Goal: Information Seeking & Learning: Learn about a topic

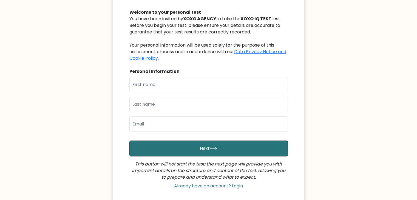
scroll to position [57, 0]
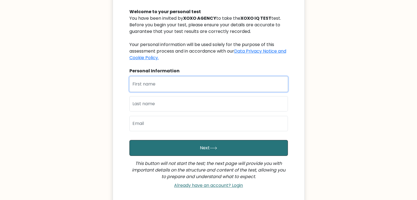
click at [164, 85] on input "text" at bounding box center [209, 84] width 159 height 15
type input "Patrick"
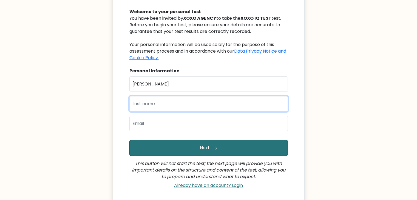
type input "Ugbah"
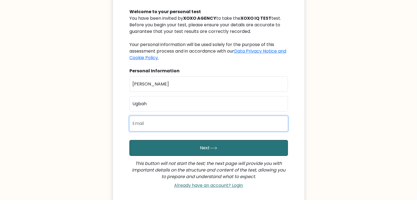
click at [162, 125] on input "email" at bounding box center [209, 123] width 159 height 15
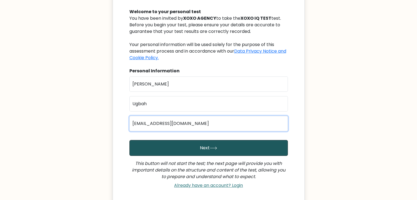
type input "ugbahpatrick@yahoo.com"
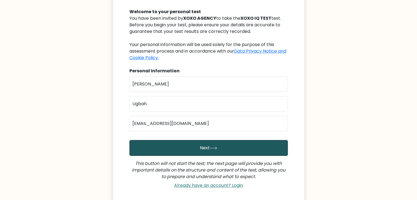
click at [177, 147] on button "Next" at bounding box center [209, 148] width 159 height 16
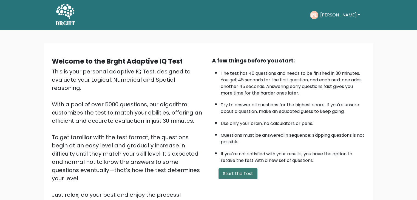
click at [228, 171] on button "Start the Test" at bounding box center [238, 173] width 39 height 11
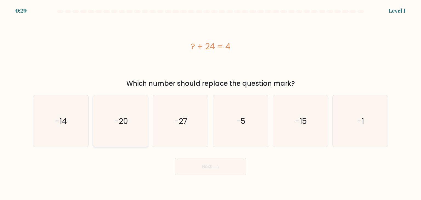
click at [134, 119] on icon "-20" at bounding box center [121, 121] width 52 height 52
click at [211, 103] on input "b. -20" at bounding box center [211, 101] width 0 height 3
radio input "true"
click at [207, 167] on button "Next" at bounding box center [210, 167] width 71 height 18
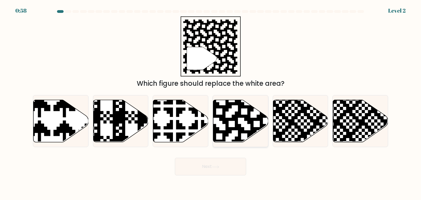
click at [247, 119] on icon at bounding box center [257, 99] width 100 height 100
click at [211, 103] on input "d." at bounding box center [211, 101] width 0 height 3
radio input "true"
click at [217, 167] on icon at bounding box center [215, 167] width 7 height 3
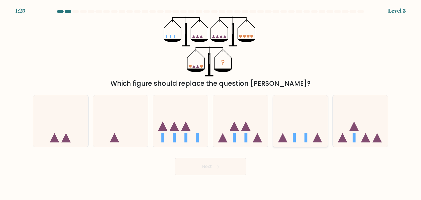
click at [301, 136] on icon at bounding box center [300, 121] width 55 height 46
click at [211, 103] on input "e." at bounding box center [211, 101] width 0 height 3
radio input "true"
click at [226, 170] on button "Next" at bounding box center [210, 167] width 71 height 18
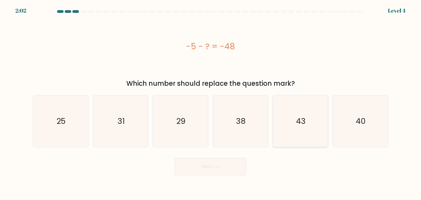
click at [300, 135] on icon "43" at bounding box center [301, 121] width 52 height 52
click at [211, 103] on input "e. 43" at bounding box center [211, 101] width 0 height 3
radio input "true"
click at [217, 171] on button "Next" at bounding box center [210, 167] width 71 height 18
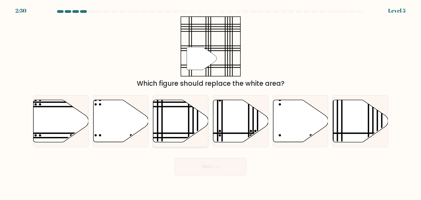
click at [186, 119] on icon at bounding box center [180, 121] width 55 height 42
click at [211, 103] on input "c." at bounding box center [211, 101] width 0 height 3
radio input "true"
click at [221, 164] on button "Next" at bounding box center [210, 167] width 71 height 18
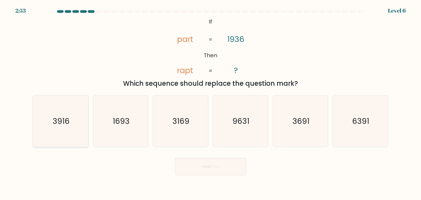
click at [69, 135] on icon "3916" at bounding box center [61, 121] width 52 height 52
click at [211, 103] on input "a. 3916" at bounding box center [211, 101] width 0 height 3
radio input "true"
click at [213, 174] on button "Next" at bounding box center [210, 167] width 71 height 18
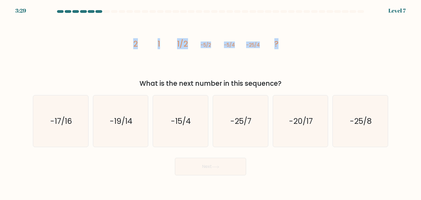
drag, startPoint x: 278, startPoint y: 46, endPoint x: 131, endPoint y: 46, distance: 147.9
click at [131, 46] on icon "image/svg+xml 2 1 1/2 -5/2 -5/4 -25/4 ?" at bounding box center [210, 46] width 165 height 60
copy g "2 1 1/2 -5/2 -5/4 -25/4 ?"
click at [357, 130] on icon "-25/8" at bounding box center [361, 121] width 52 height 52
click at [211, 103] on input "f. -25/8" at bounding box center [211, 101] width 0 height 3
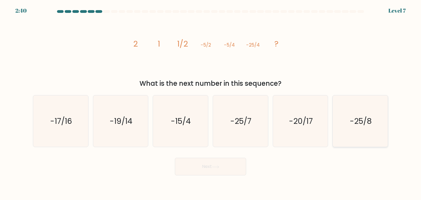
radio input "true"
click at [232, 169] on button "Next" at bounding box center [210, 167] width 71 height 18
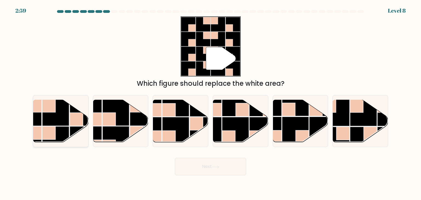
click at [54, 120] on rect at bounding box center [55, 112] width 27 height 27
click at [211, 103] on input "a." at bounding box center [211, 101] width 0 height 3
radio input "true"
click at [196, 166] on button "Next" at bounding box center [210, 167] width 71 height 18
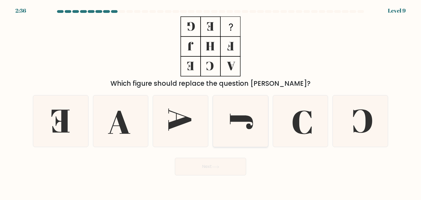
click at [241, 124] on icon at bounding box center [241, 121] width 52 height 52
click at [211, 103] on input "d." at bounding box center [211, 101] width 0 height 3
radio input "true"
click at [214, 167] on icon at bounding box center [215, 167] width 7 height 3
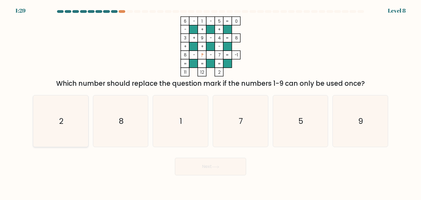
click at [57, 129] on icon "2" at bounding box center [61, 121] width 52 height 52
click at [211, 103] on input "a. 2" at bounding box center [211, 101] width 0 height 3
radio input "true"
click at [187, 163] on button "Next" at bounding box center [210, 167] width 71 height 18
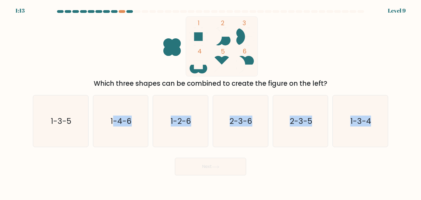
drag, startPoint x: 114, startPoint y: 122, endPoint x: 236, endPoint y: 173, distance: 132.7
click at [236, 173] on form at bounding box center [210, 92] width 421 height 165
click at [115, 126] on text "1-4-6" at bounding box center [121, 121] width 21 height 11
click at [211, 103] on input "b. 1-4-6" at bounding box center [211, 101] width 0 height 3
radio input "true"
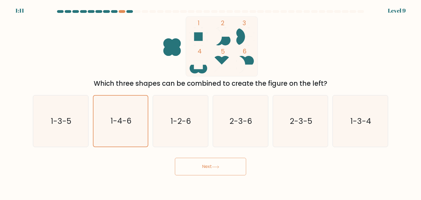
click at [206, 168] on button "Next" at bounding box center [210, 167] width 71 height 18
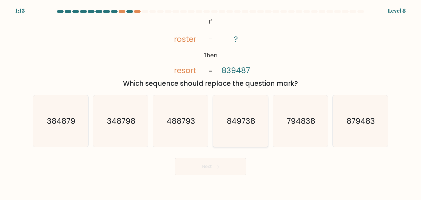
click at [257, 127] on icon "849738" at bounding box center [241, 121] width 52 height 52
click at [211, 103] on input "d. 849738" at bounding box center [211, 101] width 0 height 3
radio input "true"
click at [214, 168] on icon at bounding box center [215, 167] width 7 height 3
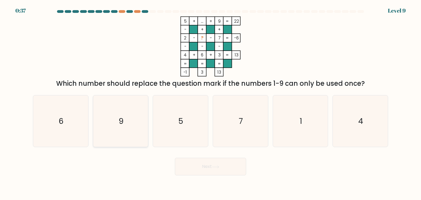
click at [131, 122] on icon "9" at bounding box center [121, 121] width 52 height 52
click at [211, 103] on input "b. 9" at bounding box center [211, 101] width 0 height 3
radio input "true"
click at [209, 167] on button "Next" at bounding box center [210, 167] width 71 height 18
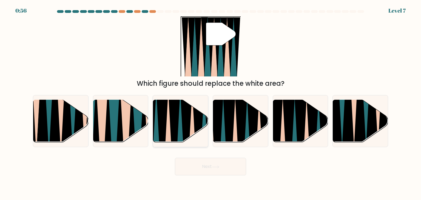
click at [200, 119] on icon at bounding box center [199, 146] width 12 height 110
click at [211, 103] on input "c." at bounding box center [211, 101] width 0 height 3
radio input "true"
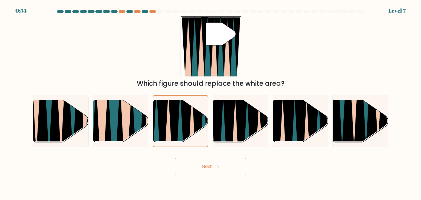
click at [196, 170] on button "Next" at bounding box center [210, 167] width 71 height 18
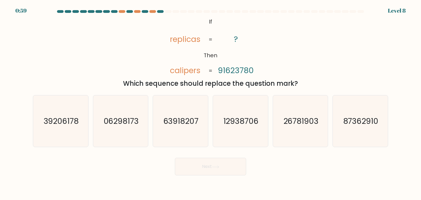
click at [279, 164] on div "Next" at bounding box center [211, 165] width 362 height 22
click at [358, 119] on text "87362910" at bounding box center [361, 121] width 35 height 11
click at [211, 103] on input "f. 87362910" at bounding box center [211, 101] width 0 height 3
radio input "true"
click at [219, 168] on icon at bounding box center [215, 167] width 7 height 3
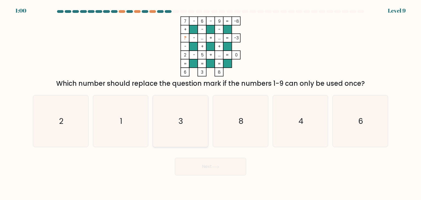
click at [184, 113] on icon "3" at bounding box center [181, 121] width 52 height 52
click at [211, 103] on input "c. 3" at bounding box center [211, 101] width 0 height 3
radio input "true"
click at [222, 170] on button "Next" at bounding box center [210, 167] width 71 height 18
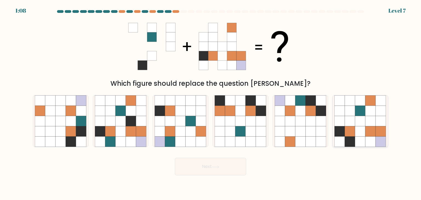
click at [359, 116] on icon at bounding box center [361, 111] width 10 height 10
click at [211, 103] on input "f." at bounding box center [211, 101] width 0 height 3
radio input "true"
click at [207, 167] on button "Next" at bounding box center [210, 167] width 71 height 18
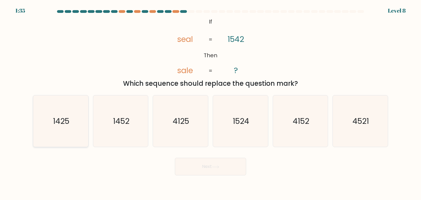
drag, startPoint x: 72, startPoint y: 128, endPoint x: 56, endPoint y: 132, distance: 17.0
click at [56, 132] on icon "1425" at bounding box center [61, 121] width 52 height 52
click at [211, 103] on input "a. 1425" at bounding box center [211, 101] width 0 height 3
radio input "true"
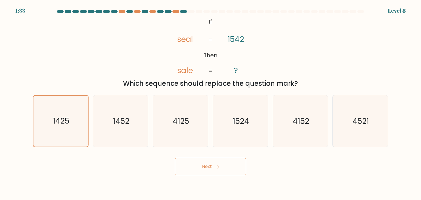
click at [199, 168] on button "Next" at bounding box center [210, 167] width 71 height 18
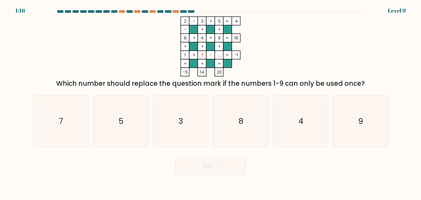
click at [308, 173] on div "Next" at bounding box center [211, 165] width 362 height 22
click at [241, 124] on text "8" at bounding box center [241, 121] width 5 height 11
click at [211, 103] on input "d. 8" at bounding box center [211, 101] width 0 height 3
radio input "true"
click at [215, 170] on button "Next" at bounding box center [210, 167] width 71 height 18
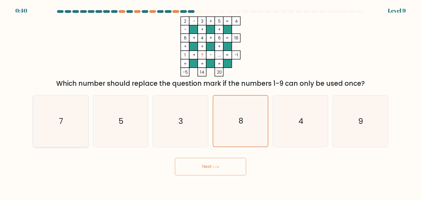
click at [76, 127] on icon "7" at bounding box center [61, 121] width 52 height 52
click at [211, 103] on input "a. 7" at bounding box center [211, 101] width 0 height 3
radio input "true"
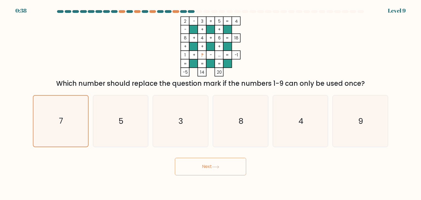
click at [210, 171] on button "Next" at bounding box center [210, 167] width 71 height 18
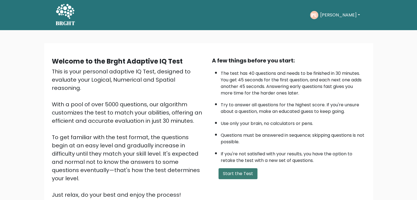
click at [234, 173] on button "Start the Test" at bounding box center [238, 173] width 39 height 11
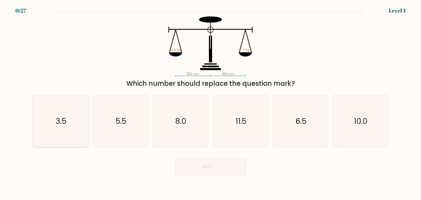
click at [81, 119] on icon "3.5" at bounding box center [61, 121] width 52 height 52
click at [211, 103] on input "a. 3.5" at bounding box center [211, 101] width 0 height 3
radio input "true"
click at [200, 173] on button "Next" at bounding box center [210, 167] width 71 height 18
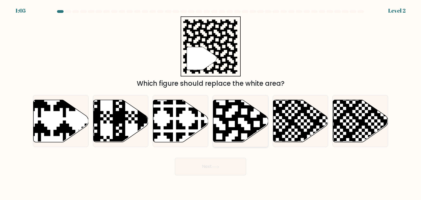
click at [228, 111] on icon at bounding box center [257, 99] width 100 height 100
click at [211, 103] on input "d." at bounding box center [211, 101] width 0 height 3
radio input "true"
click at [214, 175] on button "Next" at bounding box center [210, 167] width 71 height 18
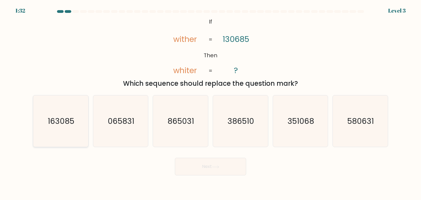
click at [63, 139] on icon "163085" at bounding box center [61, 121] width 52 height 52
click at [211, 103] on input "a. 163085" at bounding box center [211, 101] width 0 height 3
radio input "true"
click at [216, 166] on icon at bounding box center [215, 167] width 7 height 3
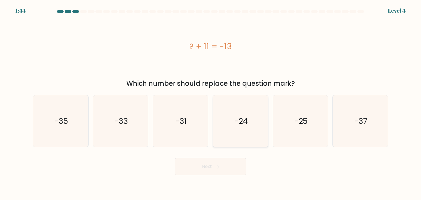
click at [257, 118] on icon "-24" at bounding box center [241, 121] width 52 height 52
click at [211, 103] on input "d. -24" at bounding box center [211, 101] width 0 height 3
radio input "true"
click at [192, 176] on body "1:43 Level 4 a." at bounding box center [210, 100] width 421 height 200
click at [201, 168] on button "Next" at bounding box center [210, 167] width 71 height 18
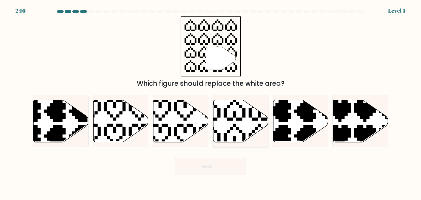
click at [231, 119] on icon at bounding box center [222, 97] width 97 height 97
click at [211, 103] on input "d." at bounding box center [211, 101] width 0 height 3
radio input "true"
click at [202, 167] on button "Next" at bounding box center [210, 167] width 71 height 18
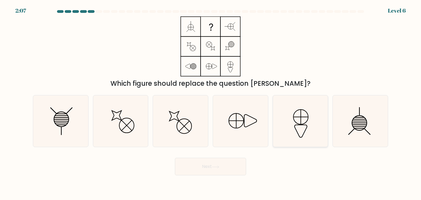
click at [305, 118] on icon at bounding box center [301, 121] width 52 height 52
click at [211, 103] on input "e." at bounding box center [211, 101] width 0 height 3
radio input "true"
click at [199, 176] on body "2:05 Level 6" at bounding box center [210, 100] width 421 height 200
click at [199, 167] on button "Next" at bounding box center [210, 167] width 71 height 18
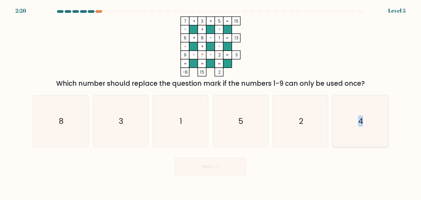
drag, startPoint x: 365, startPoint y: 114, endPoint x: 347, endPoint y: 138, distance: 30.6
click at [347, 138] on icon "4" at bounding box center [361, 121] width 52 height 52
click at [211, 103] on input "f. 4" at bounding box center [211, 101] width 0 height 3
radio input "true"
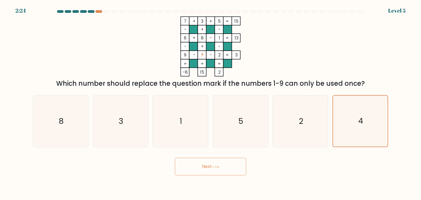
click at [213, 166] on icon at bounding box center [215, 167] width 7 height 3
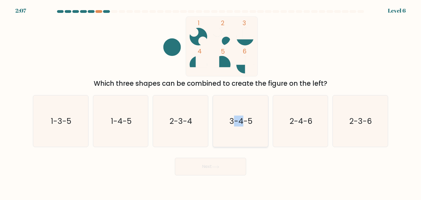
drag, startPoint x: 243, startPoint y: 123, endPoint x: 234, endPoint y: 134, distance: 13.8
click at [234, 134] on icon "3-4-5" at bounding box center [241, 121] width 52 height 52
click at [211, 103] on input "d. 3-4-5" at bounding box center [211, 101] width 0 height 3
radio input "true"
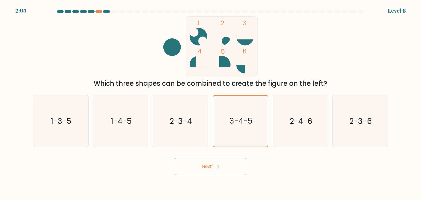
click at [214, 171] on button "Next" at bounding box center [210, 167] width 71 height 18
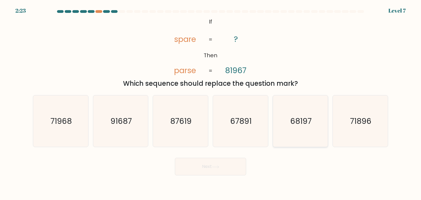
click at [300, 127] on icon "68197" at bounding box center [301, 121] width 52 height 52
click at [211, 103] on input "e. 68197" at bounding box center [211, 101] width 0 height 3
radio input "true"
click at [222, 171] on button "Next" at bounding box center [210, 167] width 71 height 18
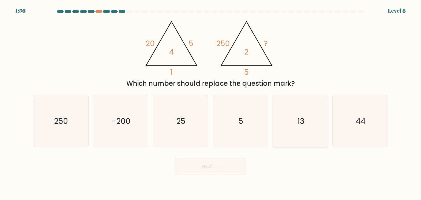
click at [312, 129] on icon "13" at bounding box center [301, 121] width 52 height 52
click at [211, 103] on input "e. 13" at bounding box center [211, 101] width 0 height 3
radio input "true"
click at [203, 171] on button "Next" at bounding box center [210, 167] width 71 height 18
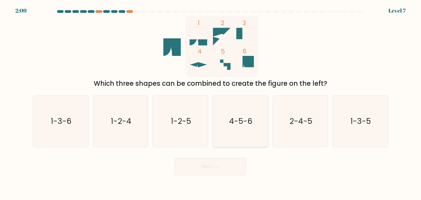
click at [234, 129] on icon "4-5-6" at bounding box center [241, 121] width 52 height 52
click at [211, 103] on input "d. 4-5-6" at bounding box center [211, 101] width 0 height 3
radio input "true"
click at [219, 172] on button "Next" at bounding box center [210, 167] width 71 height 18
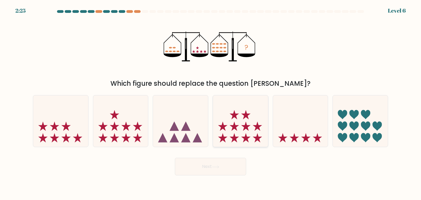
click at [246, 116] on icon at bounding box center [245, 114] width 9 height 9
click at [211, 103] on input "d." at bounding box center [211, 101] width 0 height 3
radio input "true"
click at [221, 176] on body "2:24 Level 6" at bounding box center [210, 100] width 421 height 200
click at [221, 164] on button "Next" at bounding box center [210, 167] width 71 height 18
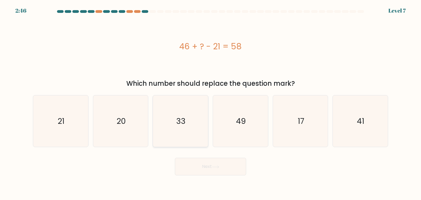
click at [174, 136] on icon "33" at bounding box center [181, 121] width 52 height 52
click at [211, 103] on input "c. 33" at bounding box center [211, 101] width 0 height 3
radio input "true"
click at [213, 176] on body "2:45 Level 7 a." at bounding box center [210, 100] width 421 height 200
click at [211, 171] on button "Next" at bounding box center [210, 167] width 71 height 18
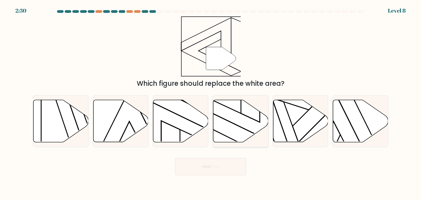
click at [251, 122] on icon at bounding box center [240, 121] width 55 height 42
click at [211, 103] on input "d." at bounding box center [211, 101] width 0 height 3
radio input "true"
click at [223, 161] on button "Next" at bounding box center [210, 167] width 71 height 18
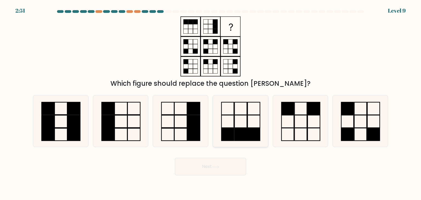
click at [234, 131] on rect at bounding box center [228, 134] width 12 height 13
click at [211, 103] on input "d." at bounding box center [211, 101] width 0 height 3
radio input "true"
click at [218, 166] on icon at bounding box center [215, 167] width 7 height 3
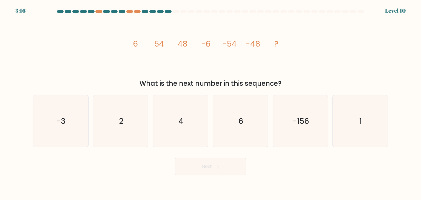
drag, startPoint x: 134, startPoint y: 45, endPoint x: 293, endPoint y: 85, distance: 163.7
click at [293, 85] on div "image/svg+xml 6 54 48 -6 -54 -48 ? What is the next number in this sequence?" at bounding box center [211, 52] width 362 height 72
copy div "6 54 48 -6 -54 -48 ? What is the next number in this sequence?"
click at [91, 83] on div "What is the next number in this sequence?" at bounding box center [210, 84] width 349 height 10
click at [236, 133] on icon "6" at bounding box center [241, 121] width 52 height 52
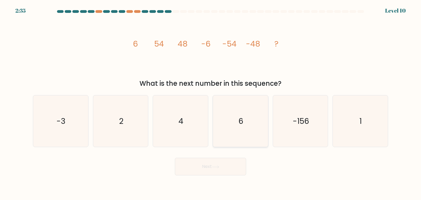
click at [211, 103] on input "d. 6" at bounding box center [211, 101] width 0 height 3
radio input "true"
click at [222, 167] on button "Next" at bounding box center [210, 167] width 71 height 18
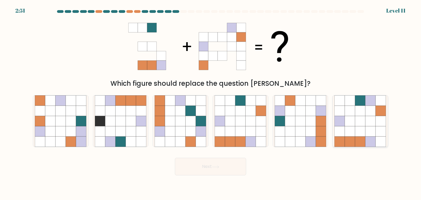
click at [354, 128] on icon at bounding box center [350, 131] width 10 height 10
click at [211, 103] on input "f." at bounding box center [211, 101] width 0 height 3
radio input "true"
click at [201, 167] on button "Next" at bounding box center [210, 167] width 71 height 18
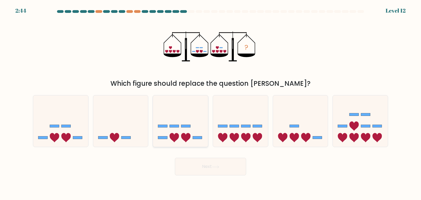
click at [185, 125] on rect at bounding box center [186, 126] width 9 height 3
click at [211, 103] on input "c." at bounding box center [211, 101] width 0 height 3
radio input "true"
click at [199, 168] on button "Next" at bounding box center [210, 167] width 71 height 18
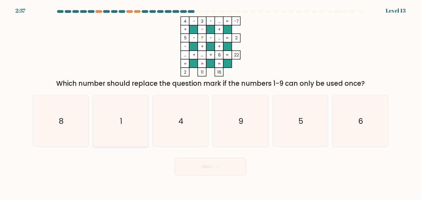
click at [136, 131] on icon "1" at bounding box center [121, 121] width 52 height 52
click at [211, 103] on input "b. 1" at bounding box center [211, 101] width 0 height 3
radio input "true"
click at [193, 171] on button "Next" at bounding box center [210, 167] width 71 height 18
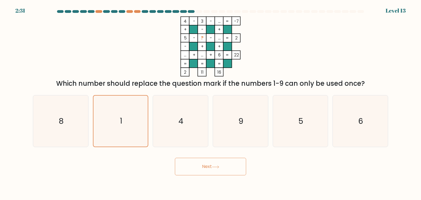
click at [216, 170] on button "Next" at bounding box center [210, 167] width 71 height 18
click at [216, 168] on icon at bounding box center [215, 167] width 7 height 3
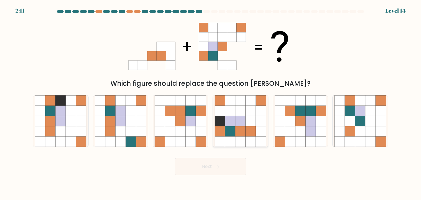
click at [231, 123] on icon at bounding box center [230, 121] width 10 height 10
click at [211, 103] on input "d." at bounding box center [211, 101] width 0 height 3
radio input "true"
click at [199, 171] on button "Next" at bounding box center [210, 167] width 71 height 18
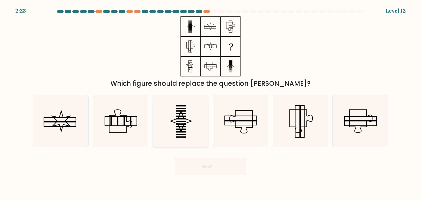
click at [184, 132] on rect at bounding box center [181, 131] width 10 height 1
click at [211, 103] on input "c." at bounding box center [211, 101] width 0 height 3
radio input "true"
click at [217, 178] on body "2:15 Level 12" at bounding box center [210, 100] width 421 height 200
click at [210, 169] on button "Next" at bounding box center [210, 167] width 71 height 18
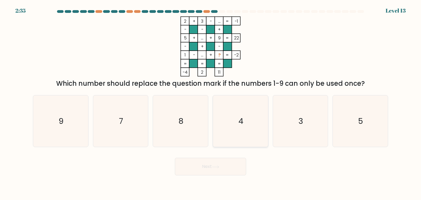
click at [238, 129] on icon "4" at bounding box center [241, 121] width 52 height 52
click at [211, 103] on input "d. 4" at bounding box center [211, 101] width 0 height 3
radio input "true"
click at [222, 169] on button "Next" at bounding box center [210, 167] width 71 height 18
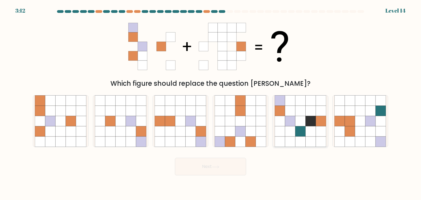
click at [316, 122] on icon at bounding box center [311, 121] width 10 height 10
click at [211, 103] on input "e." at bounding box center [211, 101] width 0 height 3
radio input "true"
click at [210, 168] on button "Next" at bounding box center [210, 167] width 71 height 18
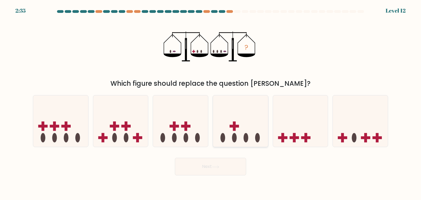
click at [251, 126] on icon at bounding box center [240, 121] width 55 height 46
click at [211, 103] on input "d." at bounding box center [211, 101] width 0 height 3
radio input "true"
click at [218, 167] on icon at bounding box center [215, 167] width 7 height 2
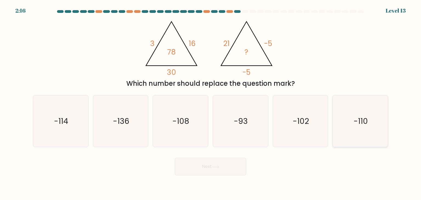
click at [343, 129] on icon "-110" at bounding box center [361, 121] width 52 height 52
click at [211, 103] on input "f. -110" at bounding box center [211, 101] width 0 height 3
radio input "true"
click at [205, 166] on button "Next" at bounding box center [210, 167] width 71 height 18
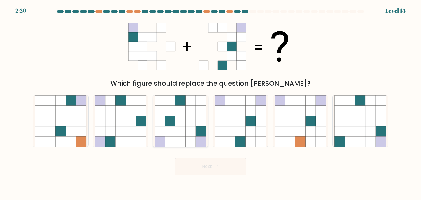
click at [198, 144] on icon at bounding box center [201, 142] width 10 height 10
click at [211, 103] on input "c." at bounding box center [211, 101] width 0 height 3
radio input "true"
click at [210, 162] on button "Next" at bounding box center [210, 167] width 71 height 18
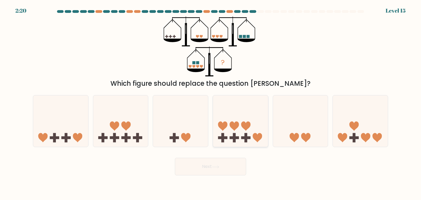
click at [234, 136] on rect at bounding box center [234, 137] width 3 height 9
click at [211, 103] on input "d." at bounding box center [211, 101] width 0 height 3
radio input "true"
click at [219, 169] on button "Next" at bounding box center [210, 167] width 71 height 18
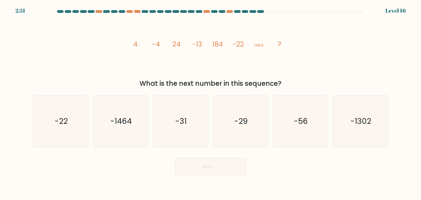
drag, startPoint x: 130, startPoint y: 39, endPoint x: 285, endPoint y: 88, distance: 162.5
click at [285, 88] on div "image/svg+xml 4 -4 24 -13 184 -22 1464 ? What is the next number in this sequen…" at bounding box center [211, 52] width 362 height 72
copy div "4 -4 24 -13 184 -22 1464 ? What is the next number in this sequence?"
click at [285, 88] on div "What is the next number in this sequence?" at bounding box center [210, 84] width 349 height 10
click at [154, 55] on icon "image/svg+xml 4 -4 24 -13 184 -22 1464 ?" at bounding box center [210, 46] width 165 height 60
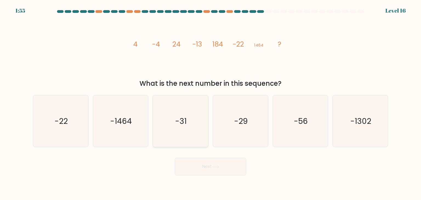
click at [169, 140] on icon "-31" at bounding box center [181, 121] width 52 height 52
click at [211, 103] on input "c. -31" at bounding box center [211, 101] width 0 height 3
radio input "true"
click at [206, 167] on button "Next" at bounding box center [210, 167] width 71 height 18
click at [212, 163] on button "Next" at bounding box center [210, 167] width 71 height 18
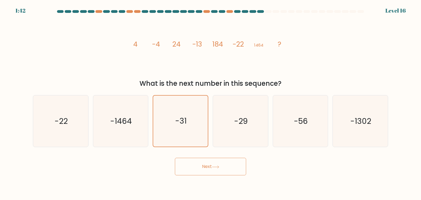
click at [202, 165] on button "Next" at bounding box center [210, 167] width 71 height 18
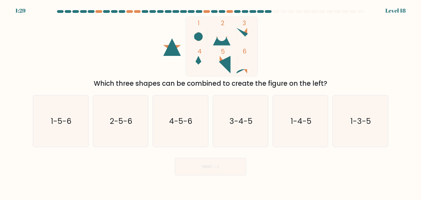
click at [224, 35] on circle at bounding box center [222, 36] width 9 height 9
click at [224, 61] on icon at bounding box center [222, 65] width 18 height 18
click at [246, 35] on icon at bounding box center [246, 37] width 18 height 18
click at [142, 109] on icon "2-5-6" at bounding box center [121, 121] width 52 height 52
click at [211, 103] on input "b. 2-5-6" at bounding box center [211, 101] width 0 height 3
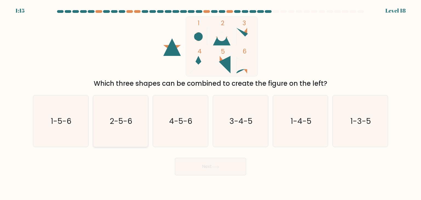
radio input "true"
click at [212, 168] on button "Next" at bounding box center [210, 167] width 71 height 18
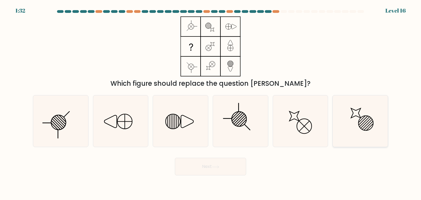
click at [369, 120] on icon at bounding box center [361, 121] width 52 height 52
click at [211, 103] on input "f." at bounding box center [211, 101] width 0 height 3
radio input "true"
click at [226, 163] on button "Next" at bounding box center [210, 167] width 71 height 18
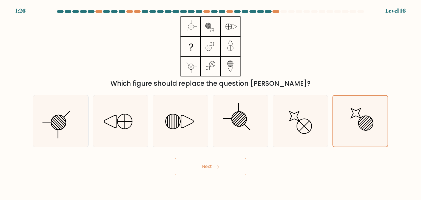
click at [217, 168] on icon at bounding box center [215, 167] width 7 height 3
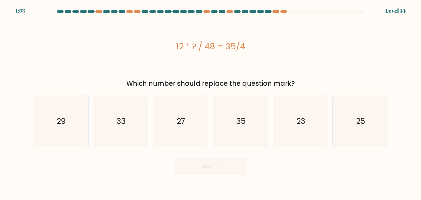
drag, startPoint x: 246, startPoint y: 50, endPoint x: 177, endPoint y: 45, distance: 69.9
click at [177, 45] on div "12 * ? / 48 = 35/4" at bounding box center [211, 46] width 356 height 12
copy div "12 * ? / 48 = 35/4"
click at [162, 72] on div "12 * ? / 48 = 35/4" at bounding box center [211, 46] width 356 height 60
click at [238, 143] on icon "35" at bounding box center [241, 121] width 52 height 52
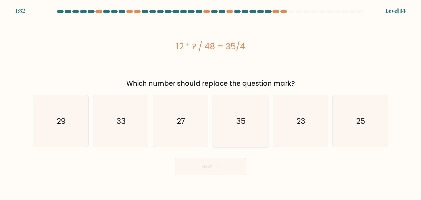
click at [211, 103] on input "d. 35" at bounding box center [211, 101] width 0 height 3
radio input "true"
click at [221, 169] on button "Next" at bounding box center [210, 167] width 71 height 18
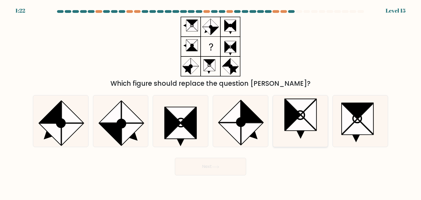
click at [289, 119] on icon at bounding box center [292, 115] width 15 height 31
click at [211, 103] on input "e." at bounding box center [211, 101] width 0 height 3
radio input "true"
click at [213, 168] on icon at bounding box center [215, 167] width 7 height 3
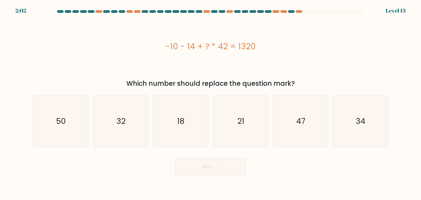
drag, startPoint x: 256, startPoint y: 43, endPoint x: 165, endPoint y: 49, distance: 91.5
click at [165, 49] on div "-10 - 14 + ? * 42 = 1320" at bounding box center [211, 46] width 356 height 12
copy div "-10 - 14 + ? * 42 = 1320"
click at [174, 69] on div "-10 - 14 + ? * 42 = 1320" at bounding box center [211, 46] width 356 height 60
click at [128, 120] on icon "32" at bounding box center [121, 121] width 52 height 52
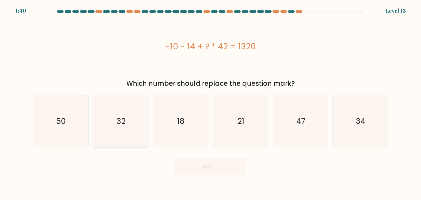
click at [211, 103] on input "b. 32" at bounding box center [211, 101] width 0 height 3
radio input "true"
click at [128, 120] on icon "32" at bounding box center [120, 121] width 51 height 51
click at [211, 103] on input "b. 32" at bounding box center [211, 101] width 0 height 3
click at [205, 171] on button "Next" at bounding box center [210, 167] width 71 height 18
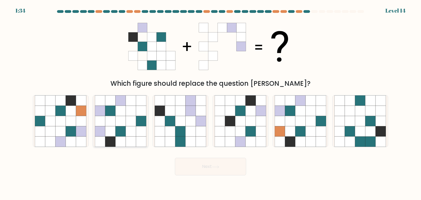
click at [134, 122] on icon at bounding box center [131, 121] width 10 height 10
click at [211, 103] on input "b." at bounding box center [211, 101] width 0 height 3
radio input "true"
click at [223, 168] on button "Next" at bounding box center [210, 167] width 71 height 18
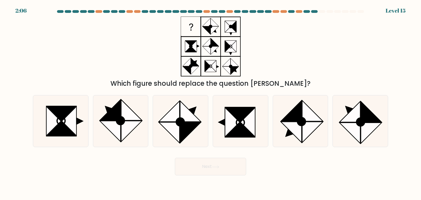
drag, startPoint x: 170, startPoint y: 21, endPoint x: 183, endPoint y: 18, distance: 13.1
click at [183, 18] on div "Which figure should replace the question mark?" at bounding box center [211, 52] width 362 height 72
drag, startPoint x: 179, startPoint y: 17, endPoint x: 289, endPoint y: 76, distance: 125.2
click at [289, 76] on div "Which figure should replace the question mark?" at bounding box center [211, 52] width 362 height 72
click at [174, 111] on icon at bounding box center [169, 111] width 21 height 21
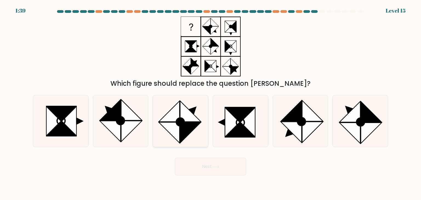
click at [211, 103] on input "c." at bounding box center [211, 101] width 0 height 3
radio input "true"
click at [196, 168] on button "Next" at bounding box center [210, 167] width 71 height 18
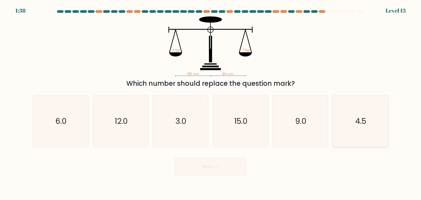
click at [357, 121] on text "4.5" at bounding box center [361, 121] width 11 height 11
click at [211, 103] on input "f. 4.5" at bounding box center [211, 101] width 0 height 3
radio input "true"
click at [233, 168] on button "Next" at bounding box center [210, 167] width 71 height 18
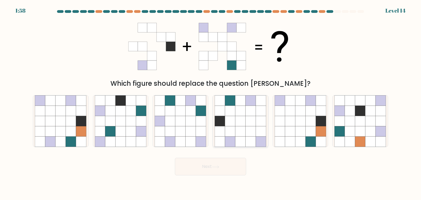
click at [240, 122] on icon at bounding box center [241, 121] width 10 height 10
click at [211, 103] on input "d." at bounding box center [211, 101] width 0 height 3
radio input "true"
click at [216, 167] on icon at bounding box center [215, 167] width 7 height 2
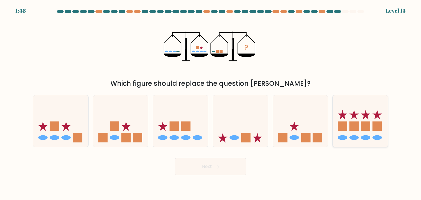
click at [340, 122] on rect at bounding box center [342, 126] width 9 height 9
click at [211, 103] on input "f." at bounding box center [211, 101] width 0 height 3
radio input "true"
click at [228, 136] on icon at bounding box center [240, 121] width 55 height 46
click at [211, 103] on input "d." at bounding box center [211, 101] width 0 height 3
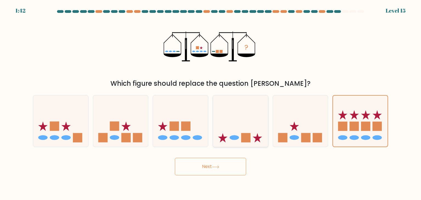
radio input "true"
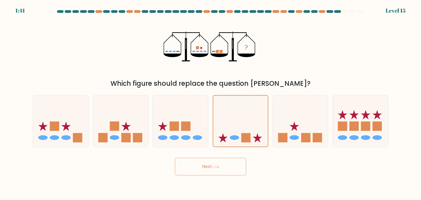
click at [213, 164] on button "Next" at bounding box center [210, 167] width 71 height 18
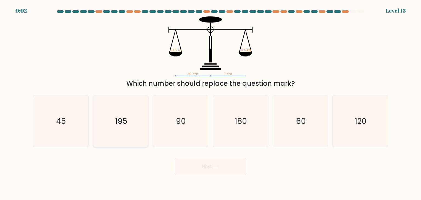
click at [121, 130] on icon "195" at bounding box center [121, 121] width 52 height 52
click at [211, 103] on input "b. 195" at bounding box center [211, 101] width 0 height 3
radio input "true"
click at [208, 169] on button "Next" at bounding box center [210, 167] width 71 height 18
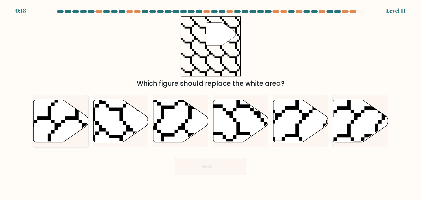
click at [63, 116] on icon at bounding box center [60, 121] width 55 height 42
click at [211, 103] on input "a." at bounding box center [211, 101] width 0 height 3
radio input "true"
click at [355, 126] on icon at bounding box center [360, 121] width 55 height 42
click at [211, 103] on input "f." at bounding box center [211, 101] width 0 height 3
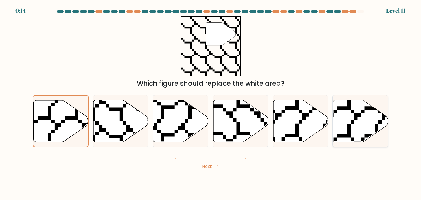
radio input "true"
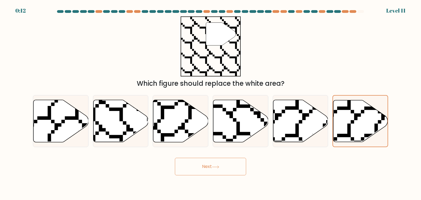
click at [237, 164] on button "Next" at bounding box center [210, 167] width 71 height 18
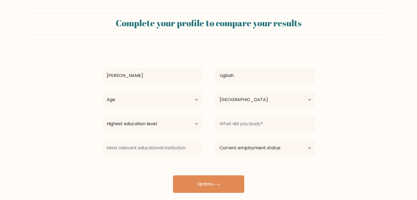
select select "NG"
select select "bachelors_degree"
click at [102, 116] on select "Highest education level No schooling Primary Lower Secondary Upper Secondary Oc…" at bounding box center [152, 123] width 100 height 15
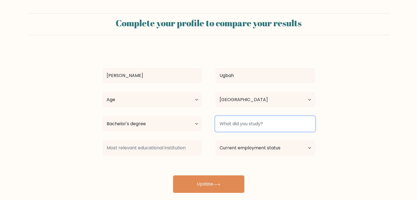
click at [257, 122] on input at bounding box center [265, 123] width 100 height 15
click at [221, 124] on input "electrical and electronics engineering" at bounding box center [265, 123] width 100 height 15
click at [252, 124] on input "Electrical and electronics engineering" at bounding box center [265, 123] width 100 height 15
click at [278, 123] on input "Electrical and Electronics engineering" at bounding box center [265, 123] width 100 height 15
type input "Electrical and Electronics Engineering"
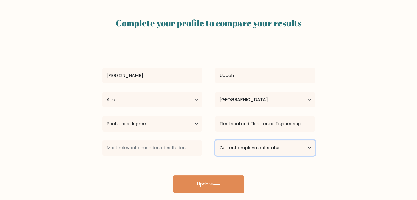
click at [269, 151] on select "Current employment status Employed Student Retired Other / prefer not to answer" at bounding box center [265, 147] width 100 height 15
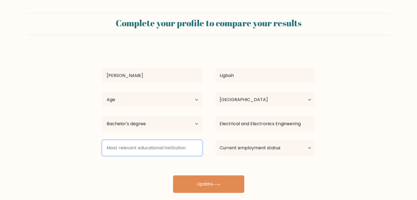
click at [165, 152] on input at bounding box center [152, 147] width 100 height 15
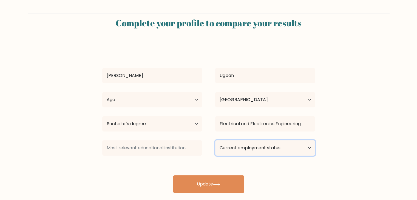
click at [232, 149] on select "Current employment status Employed Student Retired Other / prefer not to answer" at bounding box center [265, 147] width 100 height 15
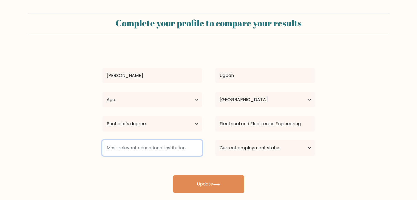
click at [177, 146] on input at bounding box center [152, 147] width 100 height 15
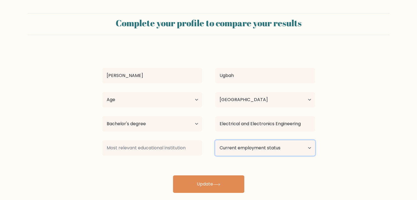
click at [288, 143] on select "Current employment status Employed Student Retired Other / prefer not to answer" at bounding box center [265, 147] width 100 height 15
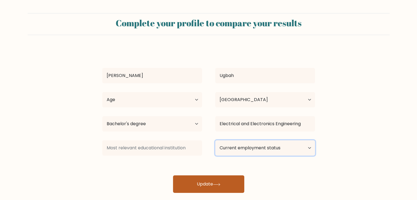
select select "other"
click at [215, 140] on select "Current employment status Employed Student Retired Other / prefer not to answer" at bounding box center [265, 147] width 100 height 15
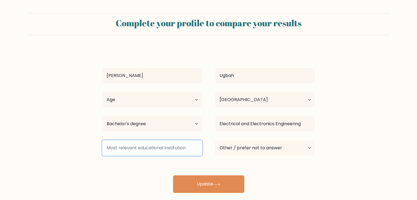
click at [139, 145] on input at bounding box center [152, 147] width 100 height 15
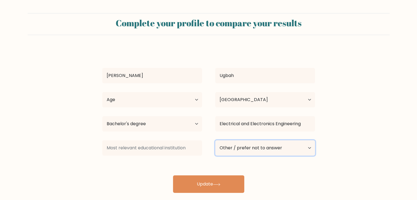
click at [242, 147] on select "Current employment status Employed Student Retired Other / prefer not to answer" at bounding box center [265, 147] width 100 height 15
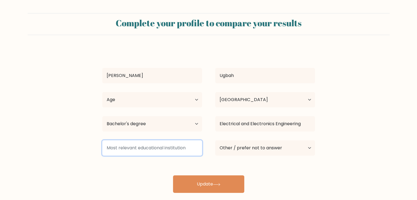
click at [172, 148] on input at bounding box center [152, 147] width 100 height 15
click at [133, 149] on input "Micheal Opkara Uni" at bounding box center [152, 147] width 100 height 15
click at [153, 148] on input "Micheal Okpara Uni" at bounding box center [152, 147] width 100 height 15
click at [121, 148] on input "Micheal Okpara University of Agriculture" at bounding box center [152, 147] width 100 height 15
click at [195, 149] on input "Michael Okpara University of Agriculture" at bounding box center [152, 147] width 100 height 15
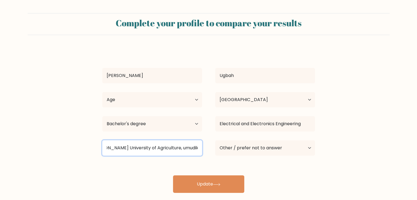
scroll to position [0, 18]
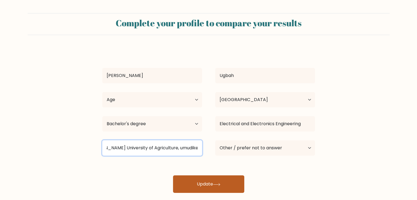
type input "Michael Okpara University of Agriculture, umudike"
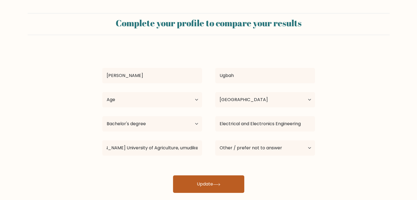
scroll to position [0, 0]
click at [210, 187] on button "Update" at bounding box center [208, 185] width 71 height 18
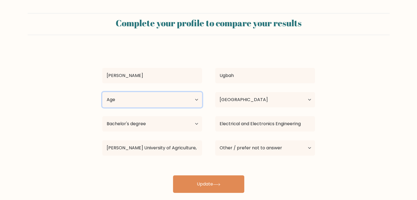
click at [159, 100] on select "Age Under 18 years old 18-24 years old 25-34 years old 35-44 years old 45-54 ye…" at bounding box center [152, 99] width 100 height 15
select select "18_24"
click at [102, 92] on select "Age Under 18 years old 18-24 years old 25-34 years old 35-44 years old 45-54 ye…" at bounding box center [152, 99] width 100 height 15
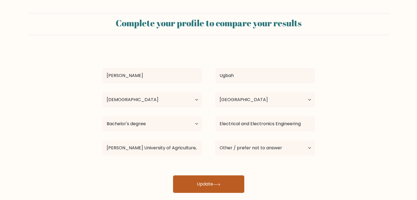
click at [189, 182] on button "Update" at bounding box center [208, 185] width 71 height 18
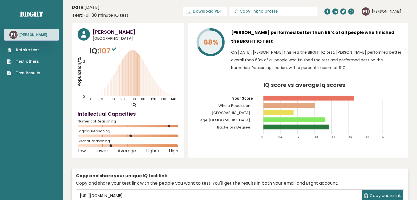
click at [111, 50] on span "107" at bounding box center [108, 51] width 18 height 10
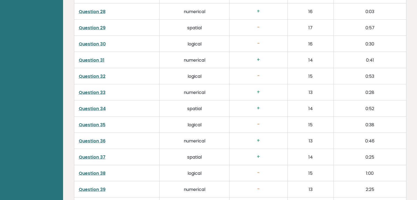
scroll to position [1401, 0]
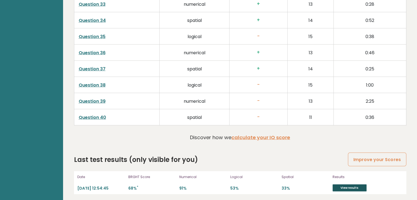
click at [344, 186] on link "View results" at bounding box center [350, 188] width 34 height 7
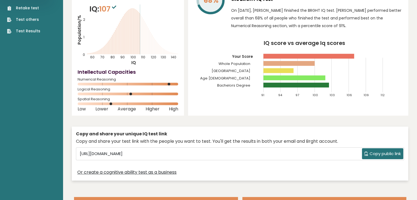
scroll to position [0, 0]
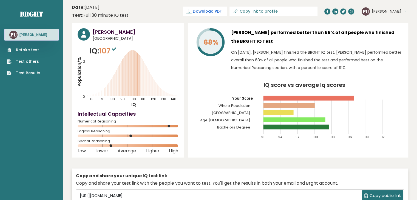
click at [221, 10] on span "Download PDF" at bounding box center [207, 12] width 29 height 6
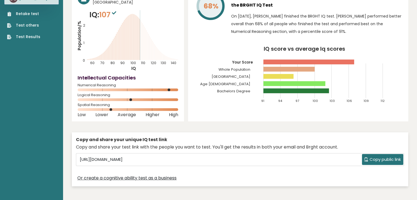
scroll to position [46, 0]
